Goal: Use online tool/utility

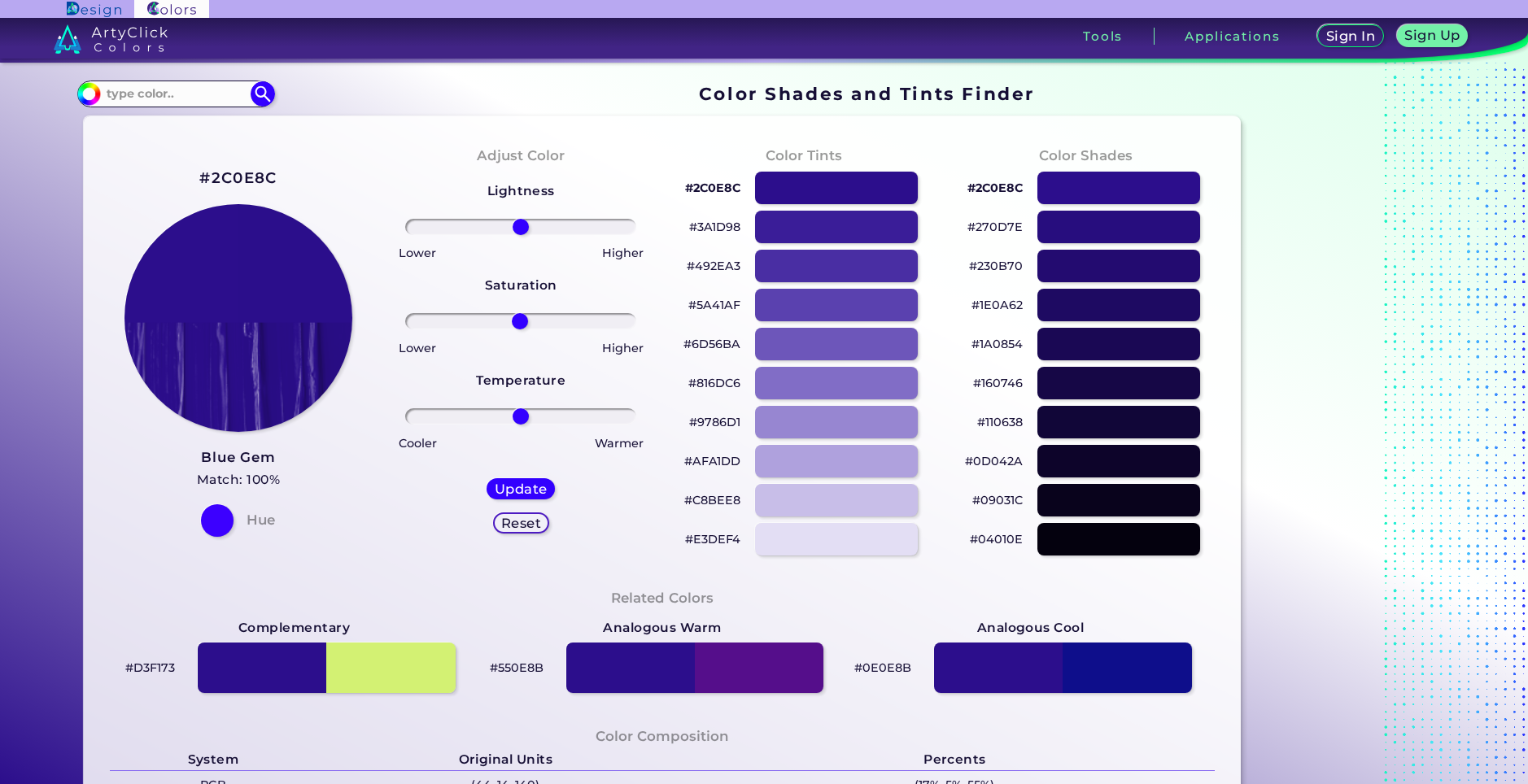
drag, startPoint x: 510, startPoint y: 314, endPoint x: 516, endPoint y: 327, distance: 14.3
type input "-1"
click at [516, 327] on input "range" at bounding box center [520, 322] width 231 height 17
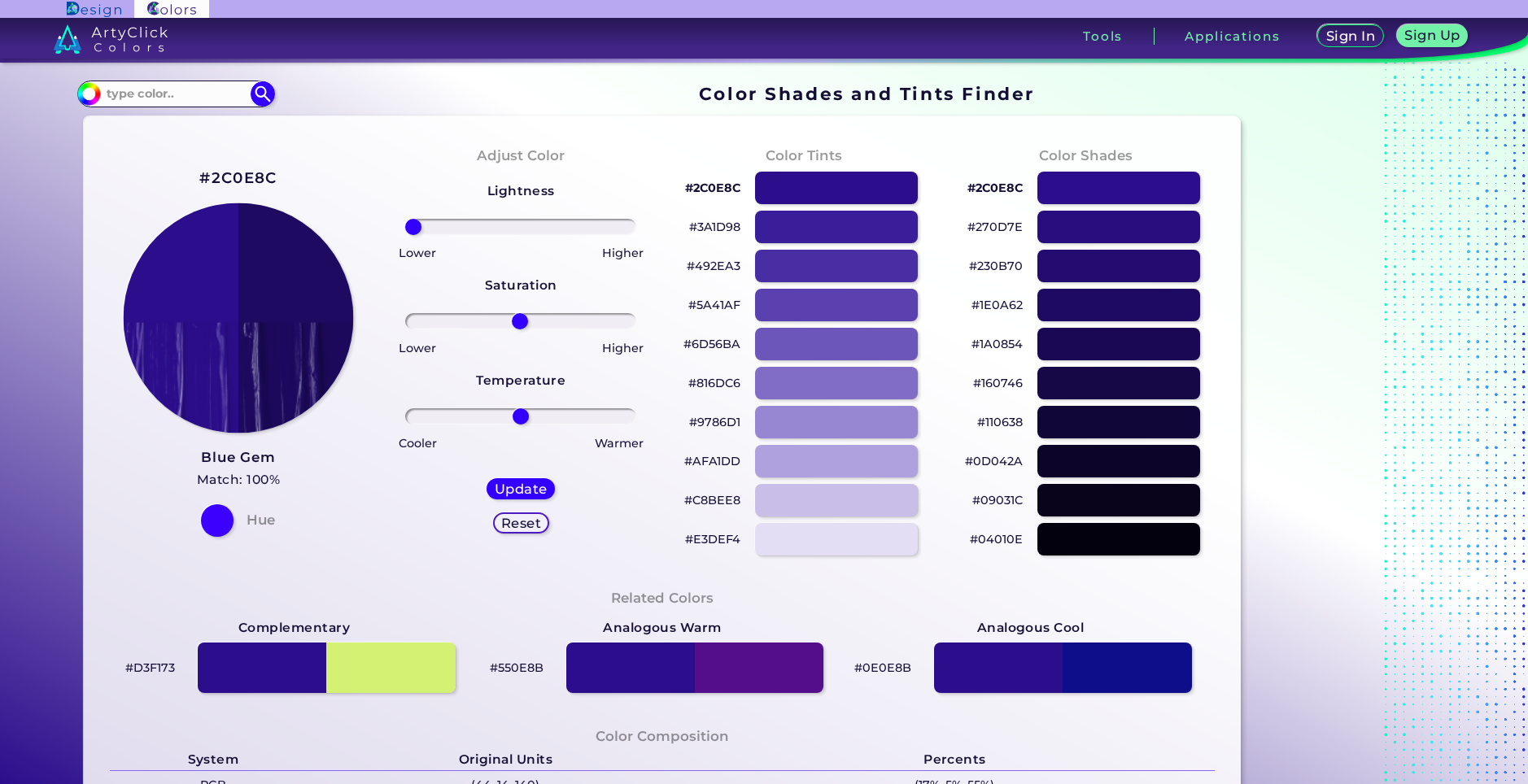
drag, startPoint x: 522, startPoint y: 225, endPoint x: 212, endPoint y: 252, distance: 311.2
click at [405, 235] on input "range" at bounding box center [520, 227] width 231 height 17
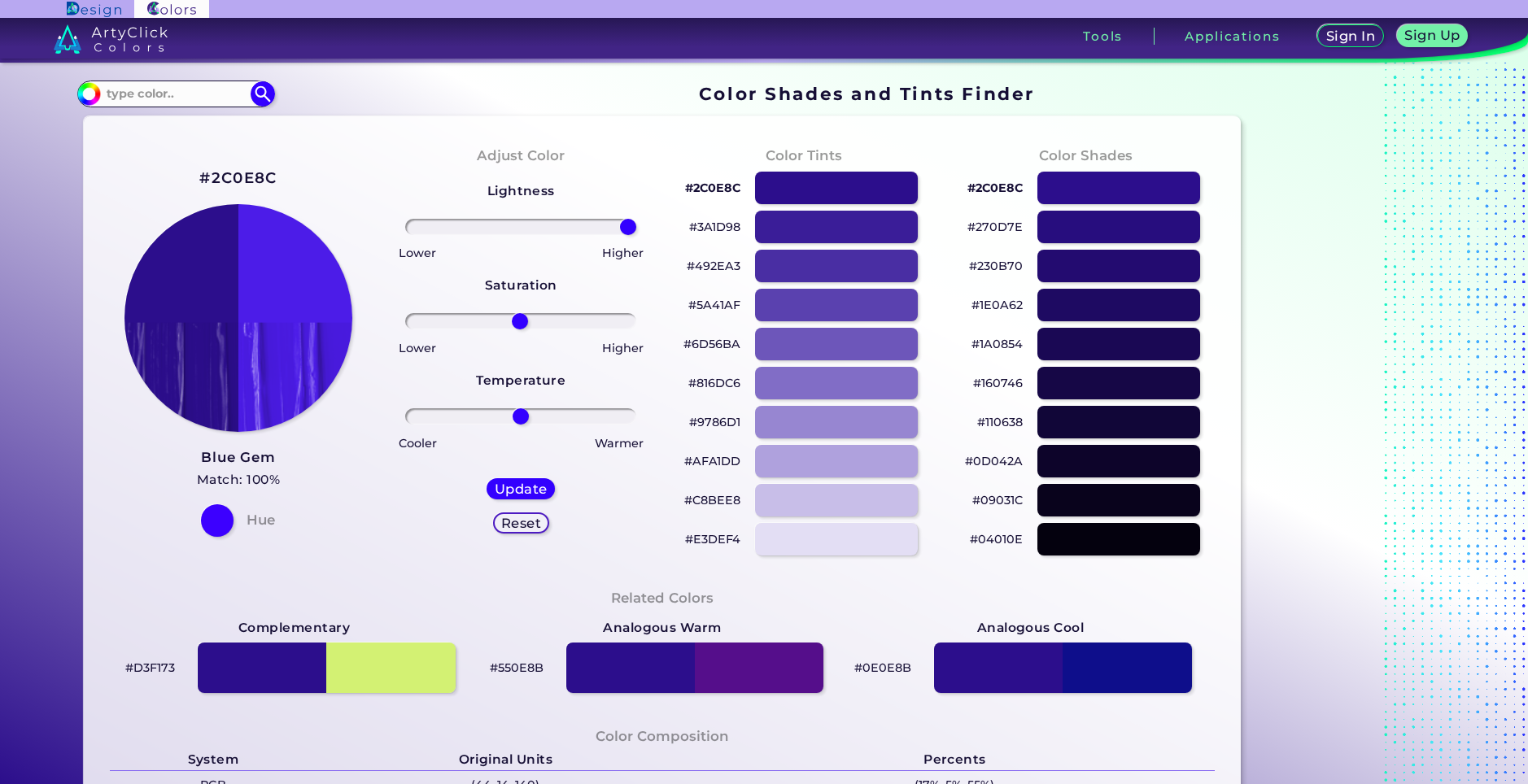
drag, startPoint x: 412, startPoint y: 228, endPoint x: 810, endPoint y: 241, distance: 398.2
type input "100"
click at [637, 235] on input "range" at bounding box center [520, 227] width 231 height 17
drag, startPoint x: 510, startPoint y: 325, endPoint x: 782, endPoint y: 324, distance: 272.0
click at [637, 324] on input "range" at bounding box center [520, 322] width 231 height 17
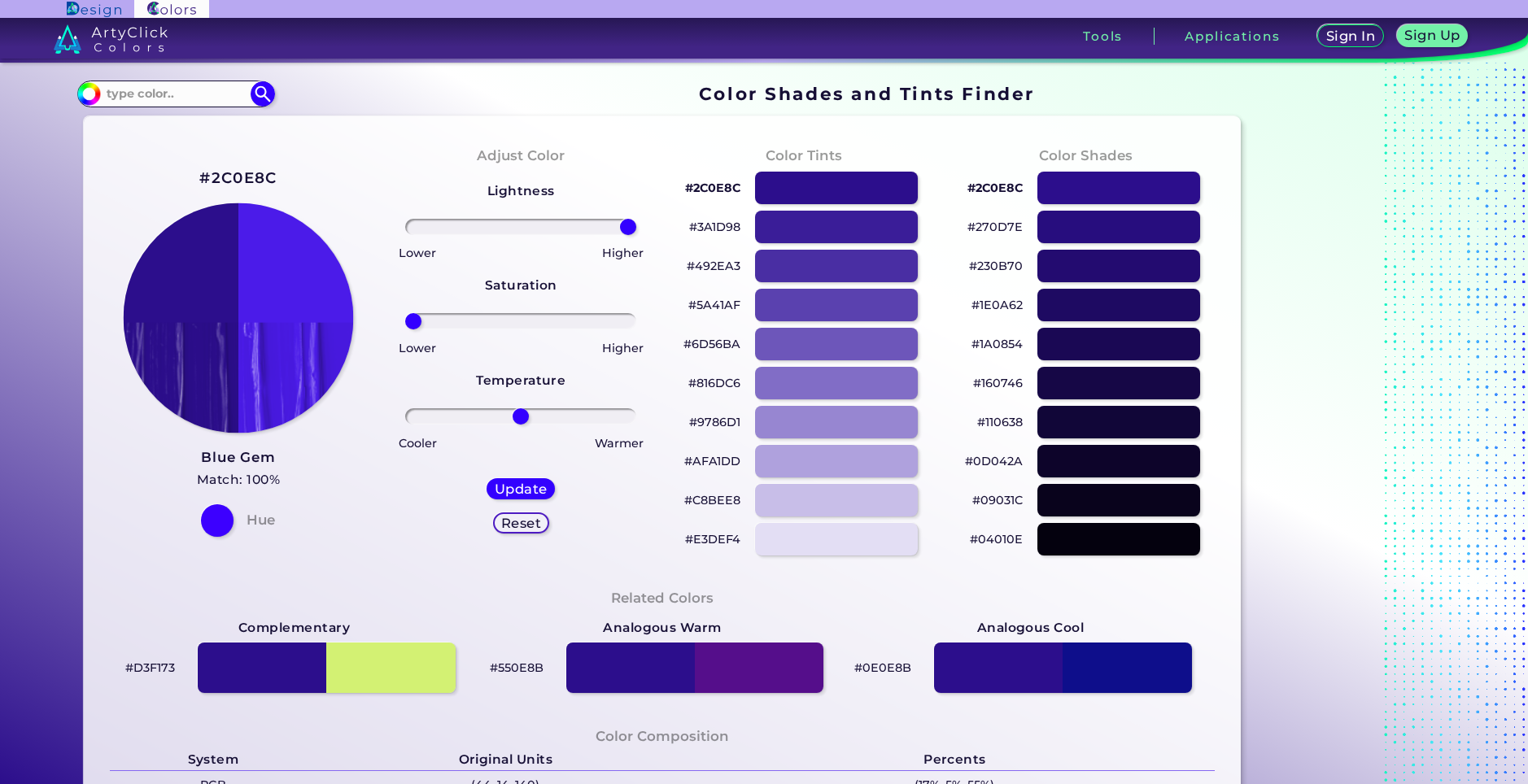
drag, startPoint x: 625, startPoint y: 324, endPoint x: 251, endPoint y: 352, distance: 375.0
type input "-100"
click at [405, 329] on input "range" at bounding box center [520, 322] width 231 height 17
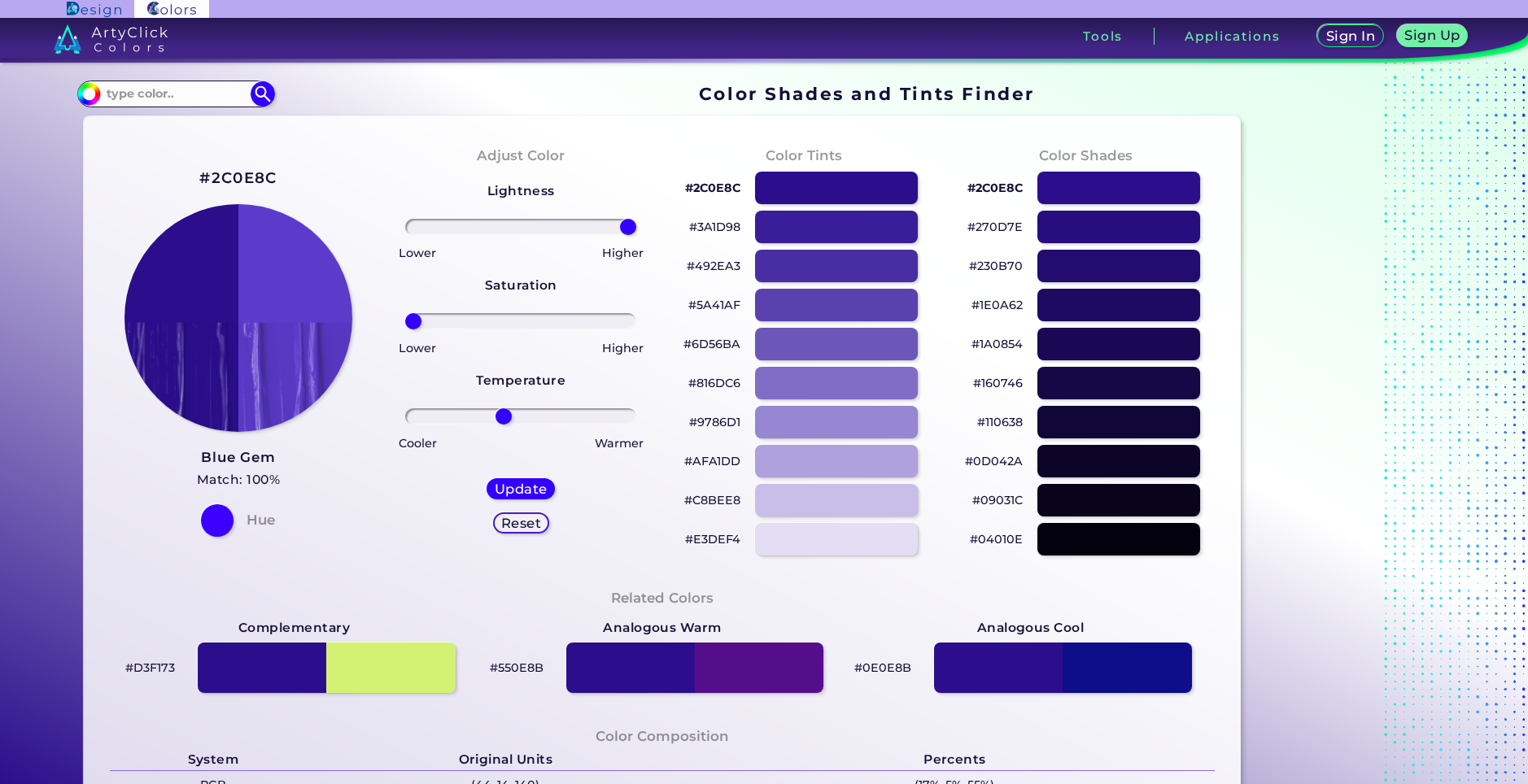
click at [500, 413] on input "range" at bounding box center [520, 417] width 231 height 17
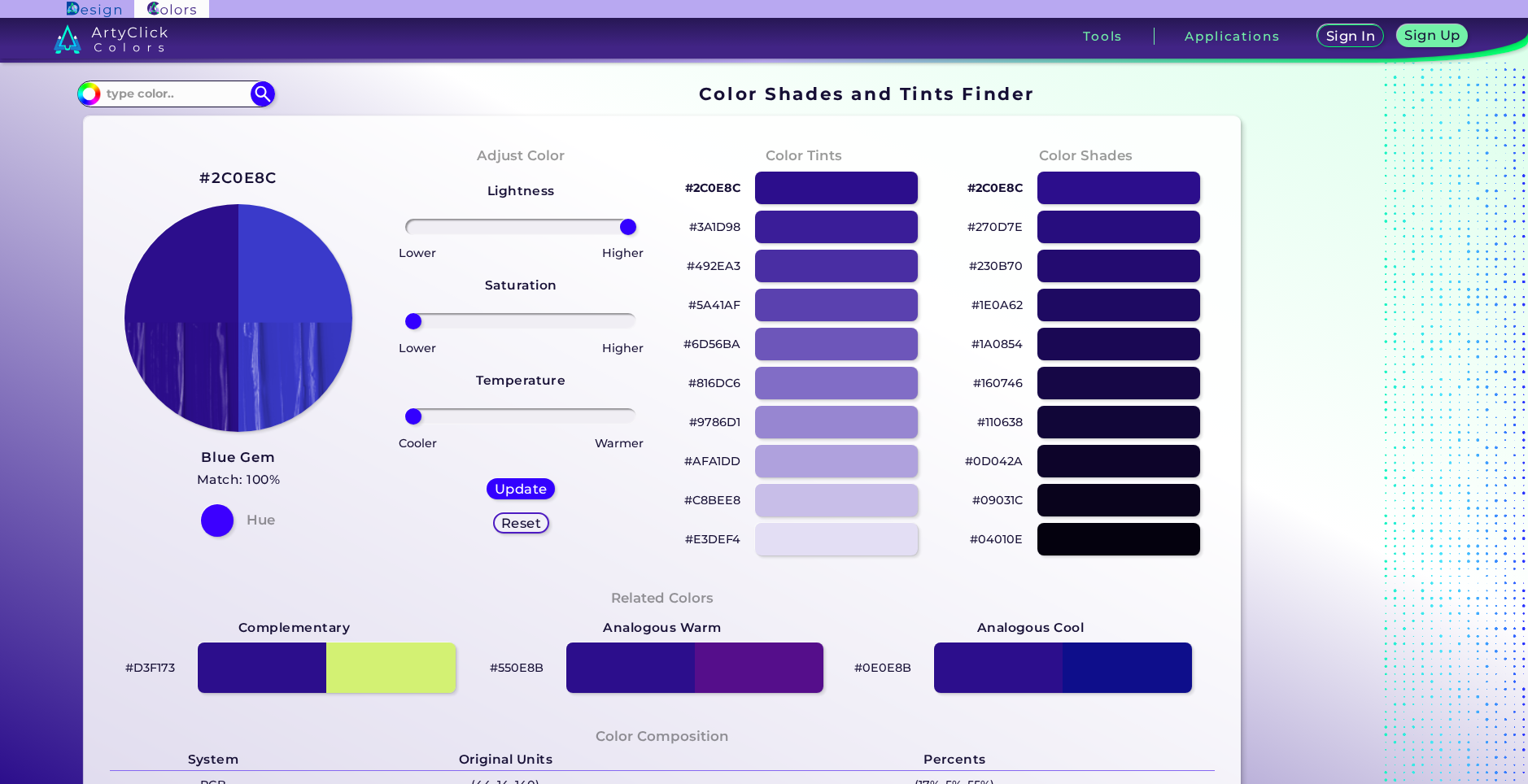
drag, startPoint x: 508, startPoint y: 415, endPoint x: 323, endPoint y: 418, distance: 185.0
click at [405, 418] on input "range" at bounding box center [520, 417] width 231 height 17
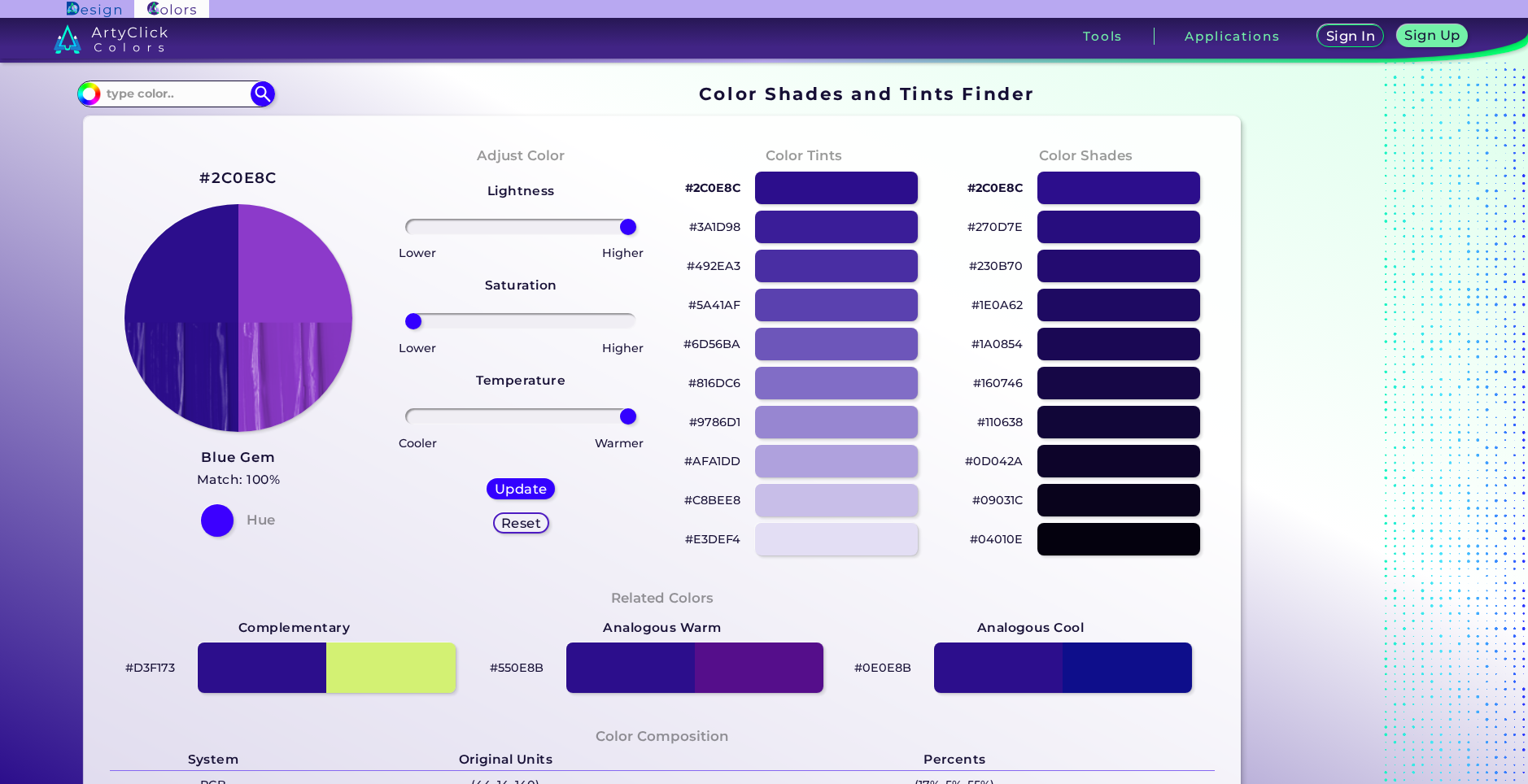
drag, startPoint x: 412, startPoint y: 413, endPoint x: 787, endPoint y: 402, distance: 375.2
click at [637, 408] on input "range" at bounding box center [520, 417] width 231 height 17
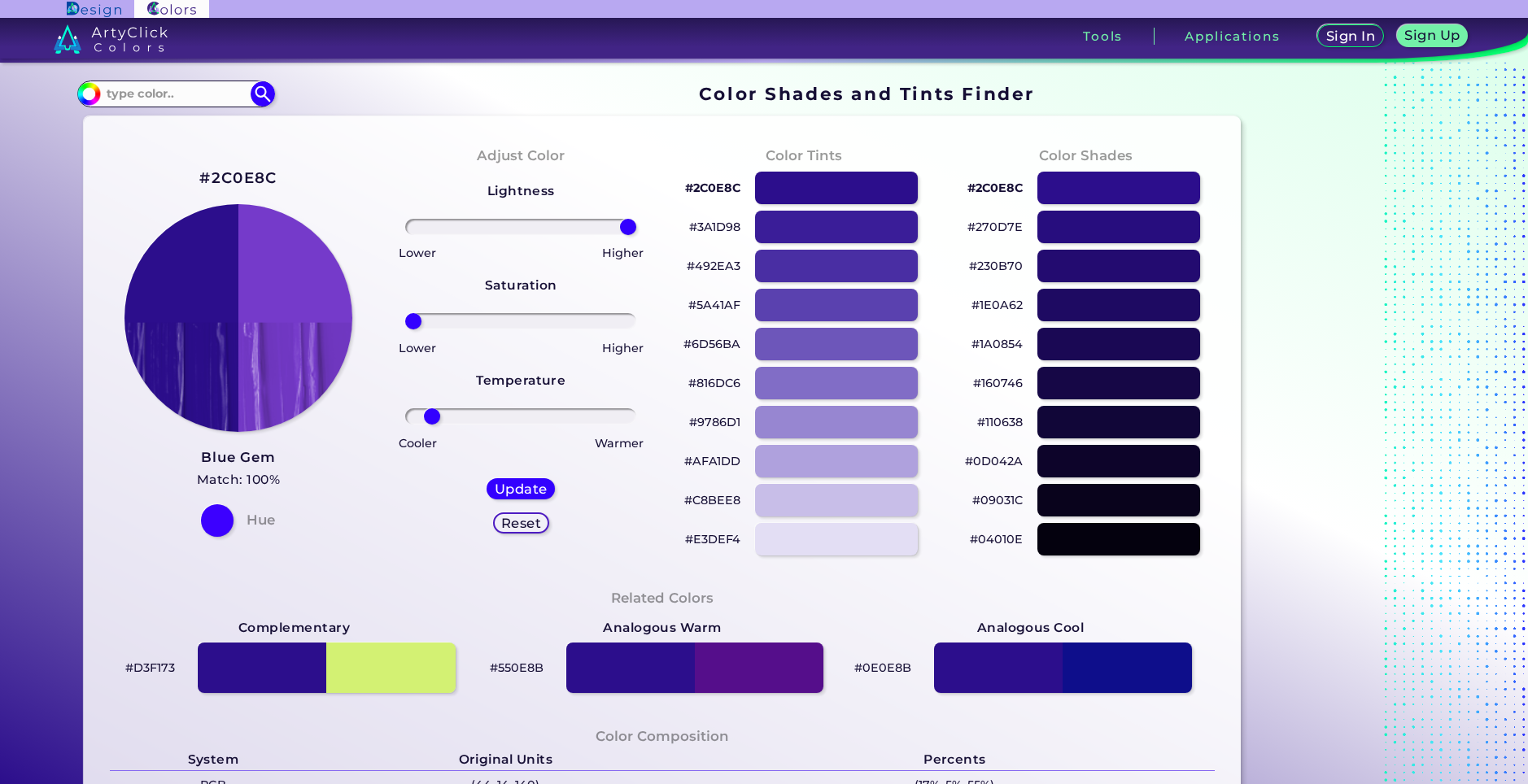
drag, startPoint x: 573, startPoint y: 417, endPoint x: 390, endPoint y: 403, distance: 183.5
type input "-88"
click at [422, 419] on input "range" at bounding box center [520, 417] width 231 height 17
